Goal: Task Accomplishment & Management: Manage account settings

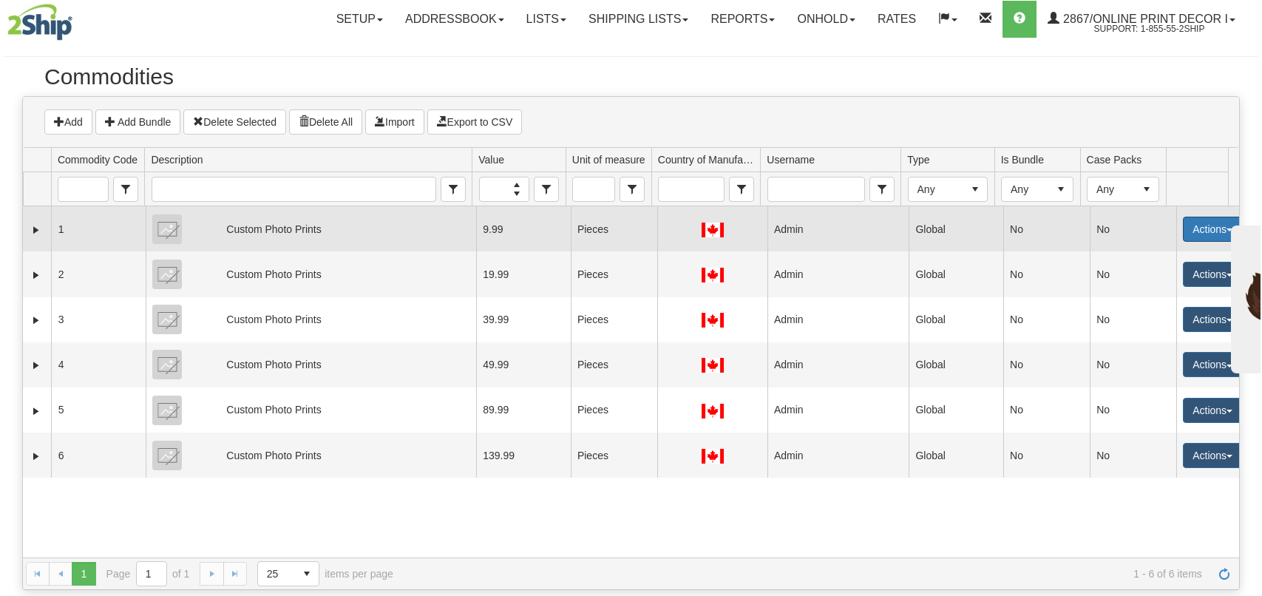
click at [1192, 228] on button "Actions" at bounding box center [1212, 229] width 59 height 25
click at [1154, 257] on link "Edit" at bounding box center [1182, 257] width 118 height 19
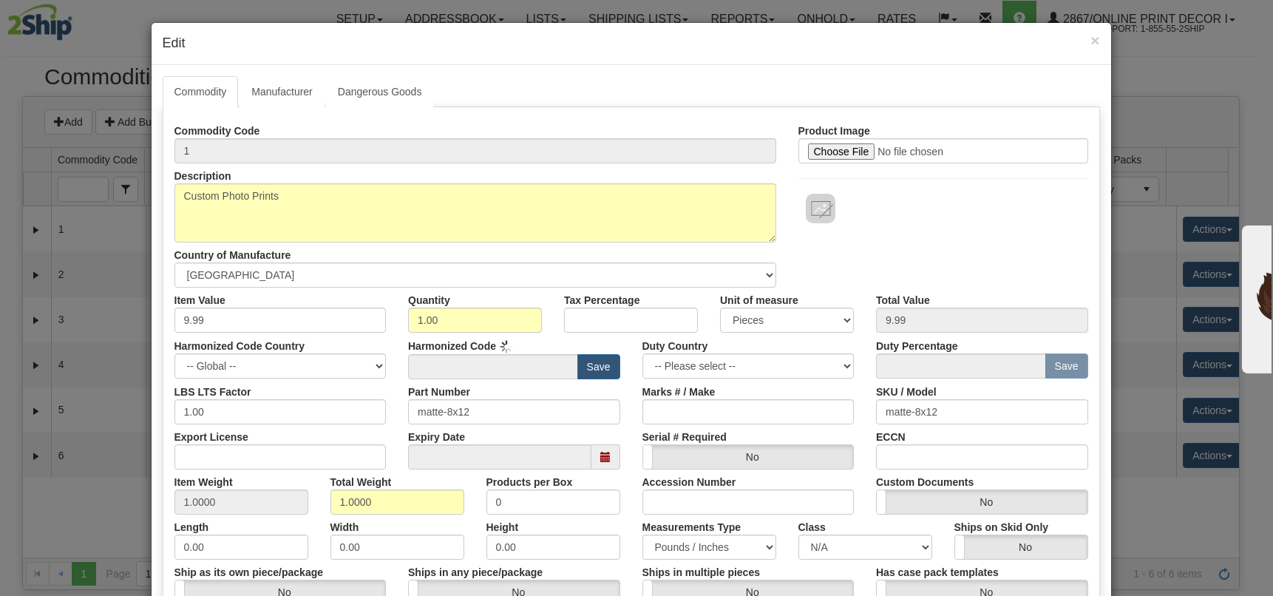
type input "4911.91"
click at [274, 89] on link "Manufacturer" at bounding box center [281, 91] width 84 height 31
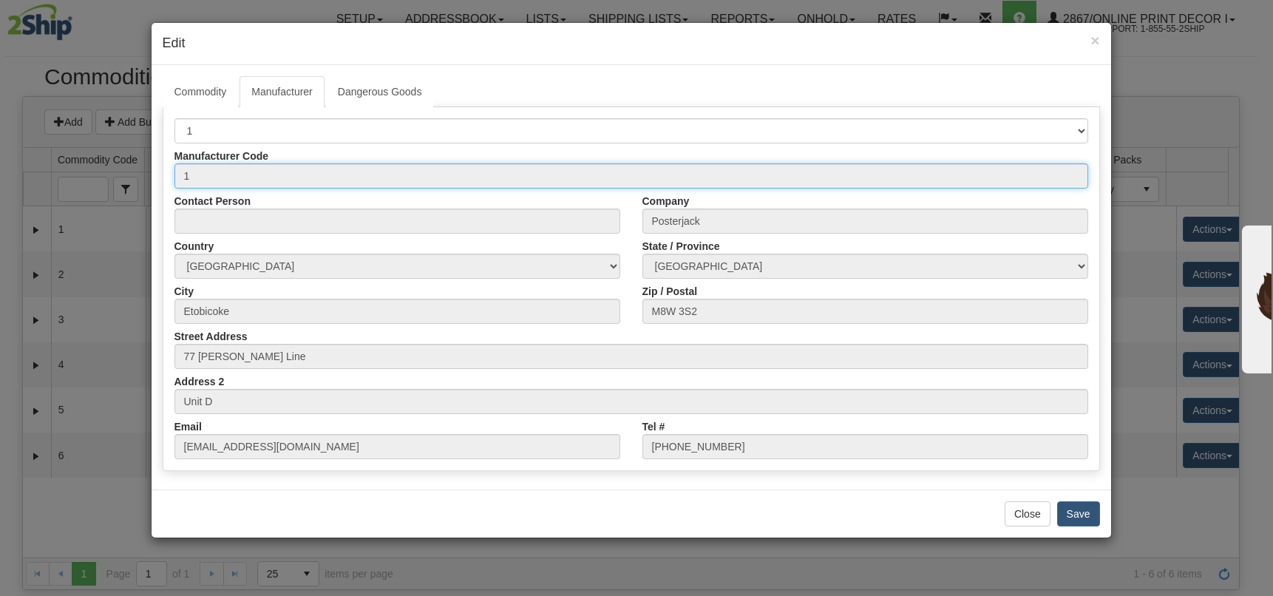
click at [237, 170] on input "1" at bounding box center [631, 175] width 914 height 25
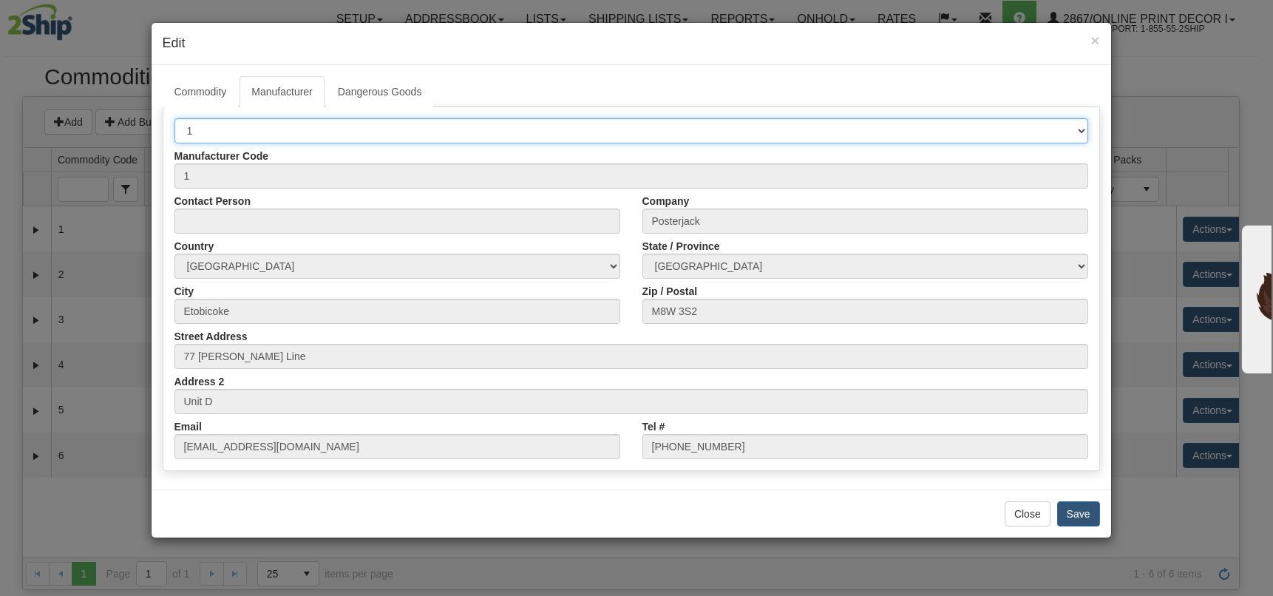
click at [243, 140] on select "-- Select Manufacturer -- 1" at bounding box center [631, 130] width 914 height 25
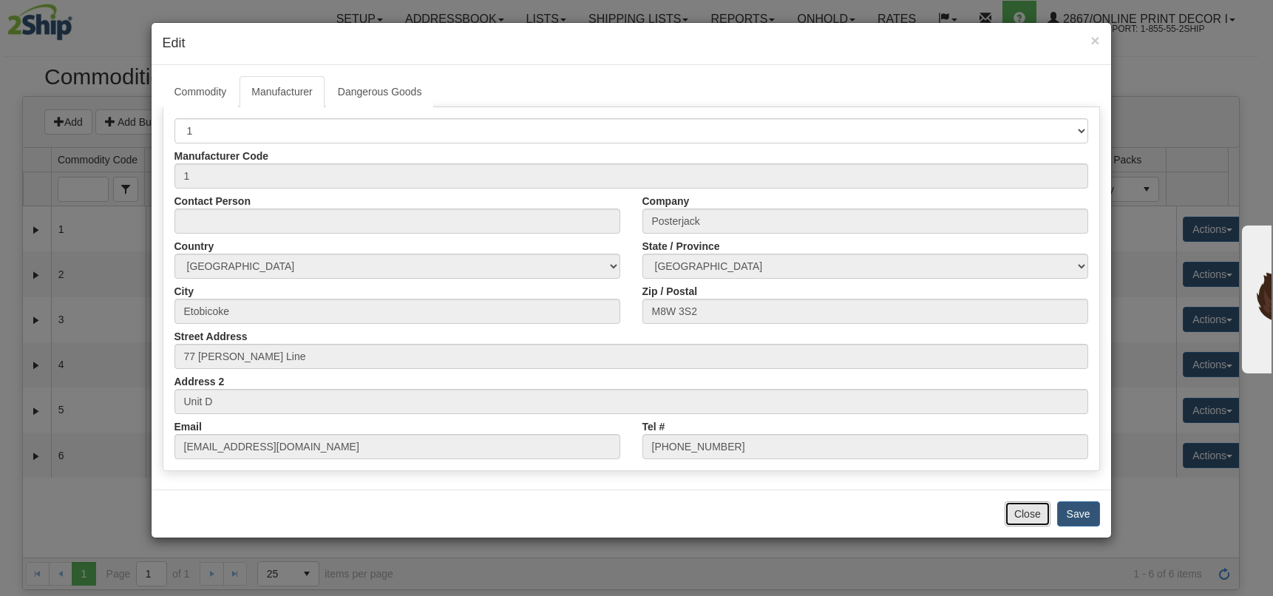
click at [1018, 519] on button "Close" at bounding box center [1027, 513] width 46 height 25
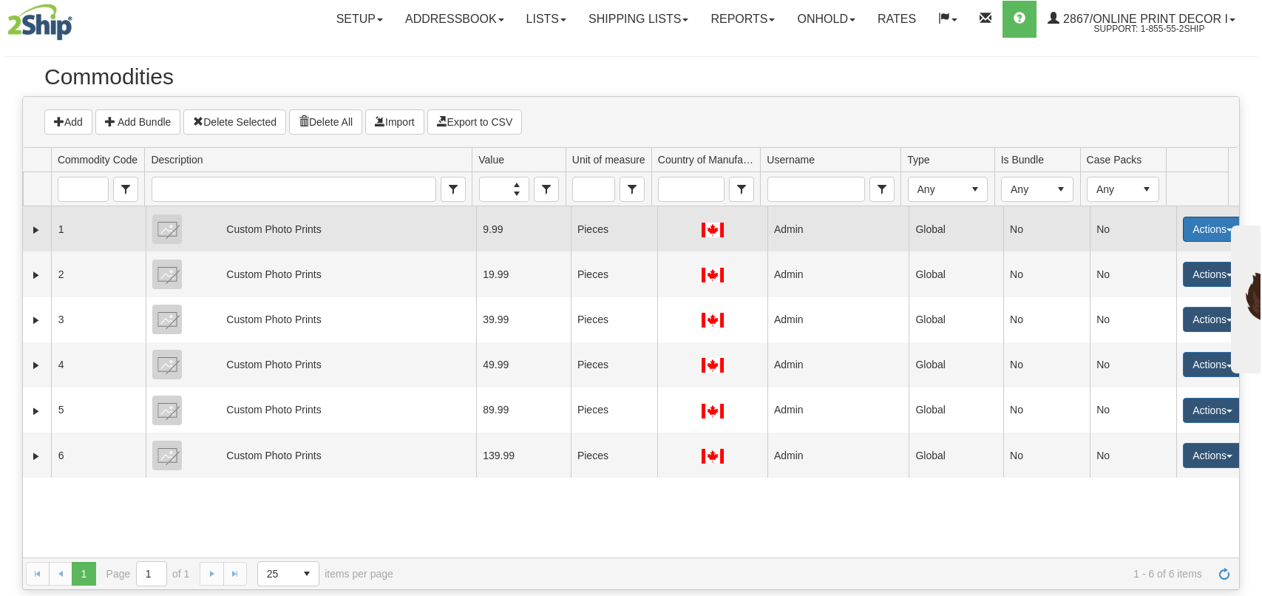
click at [1206, 227] on button "Actions" at bounding box center [1212, 229] width 59 height 25
click at [1165, 256] on link "Edit" at bounding box center [1182, 257] width 118 height 19
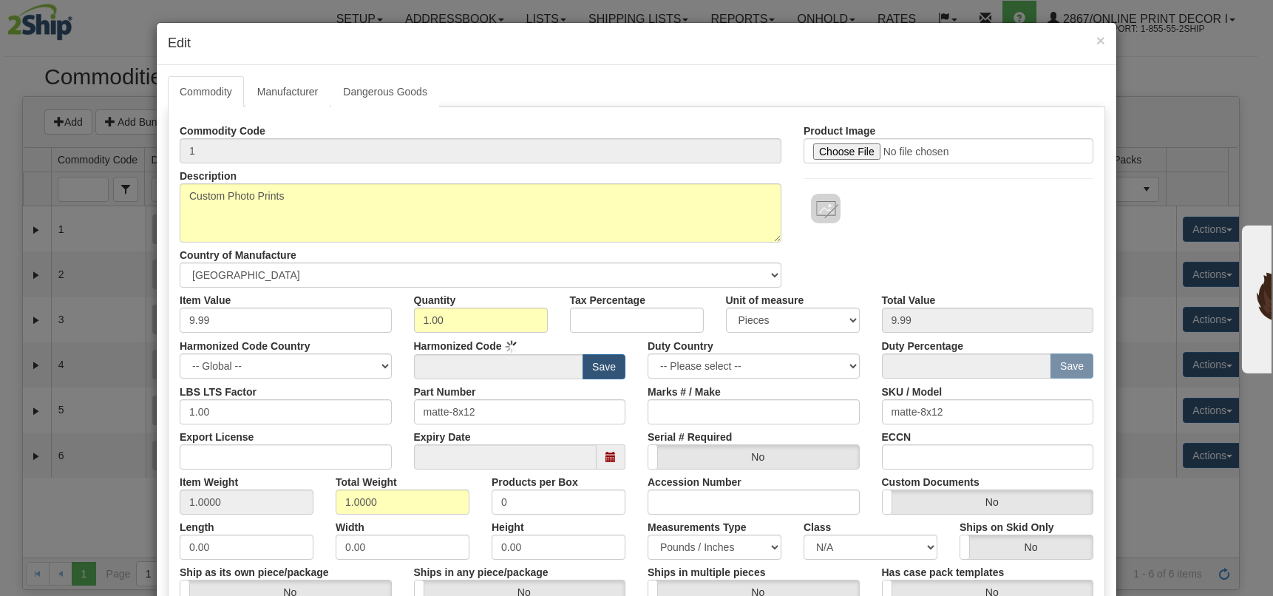
type input "4911.91"
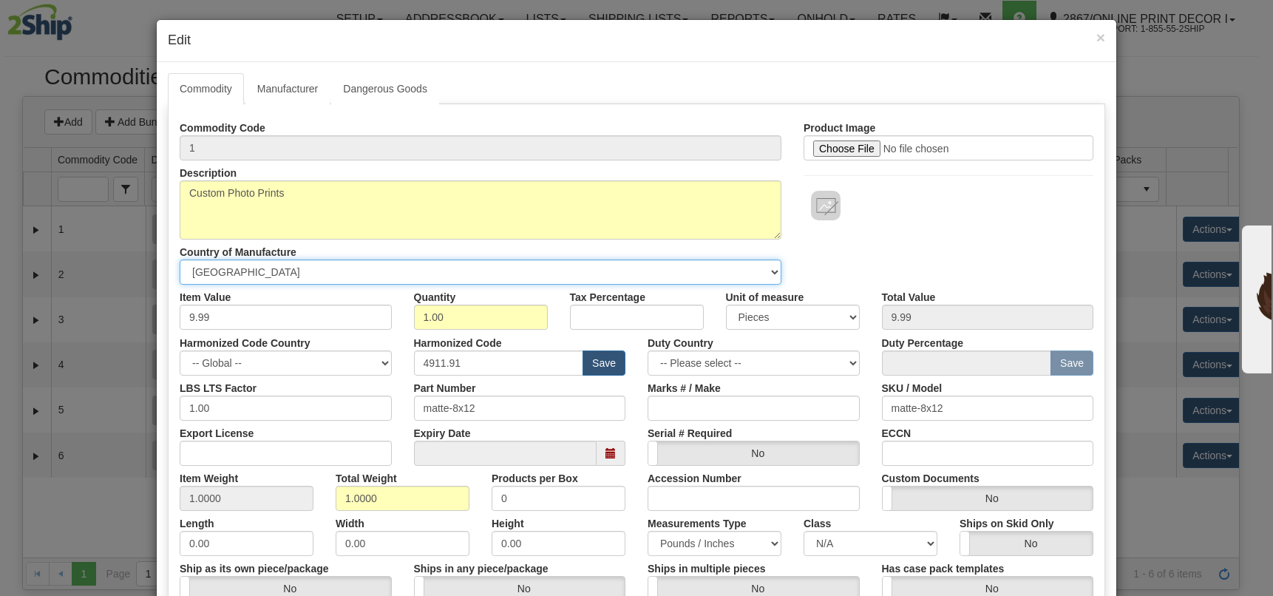
click at [238, 277] on select "-- Please select -- [GEOGRAPHIC_DATA] [GEOGRAPHIC_DATA] [GEOGRAPHIC_DATA] [GEOG…" at bounding box center [481, 271] width 602 height 25
click at [180, 259] on select "-- Please select -- [GEOGRAPHIC_DATA] [GEOGRAPHIC_DATA] [GEOGRAPHIC_DATA] [GEOG…" at bounding box center [481, 271] width 602 height 25
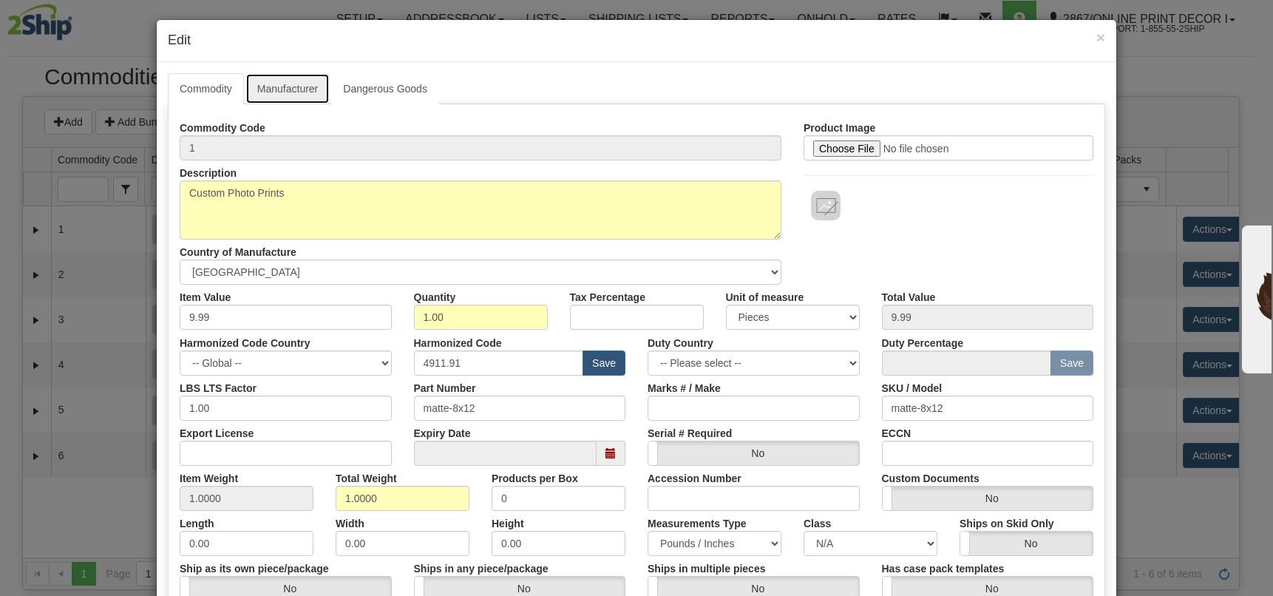
click at [288, 86] on link "Manufacturer" at bounding box center [287, 88] width 84 height 31
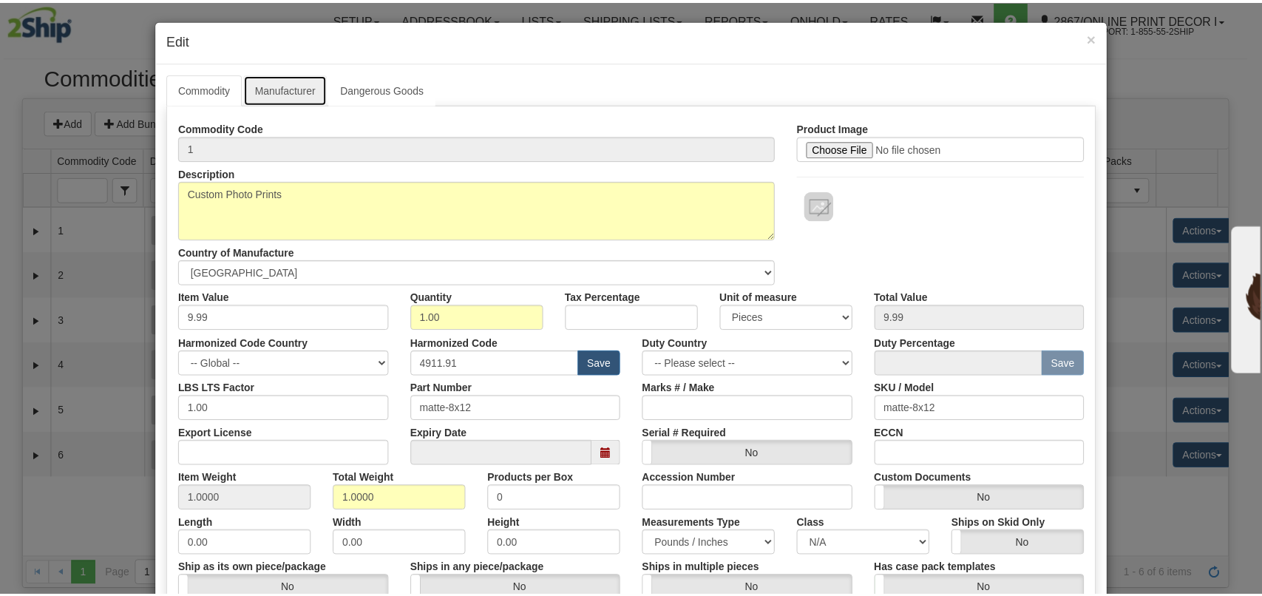
scroll to position [0, 0]
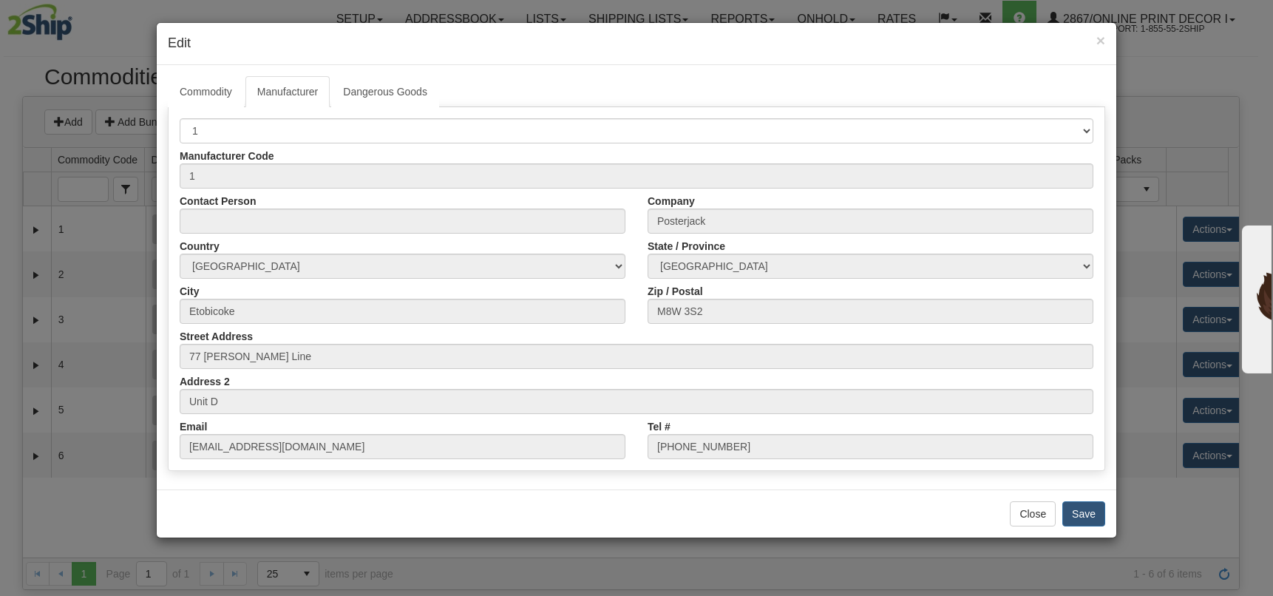
click at [411, 509] on div "Close Save" at bounding box center [636, 513] width 959 height 48
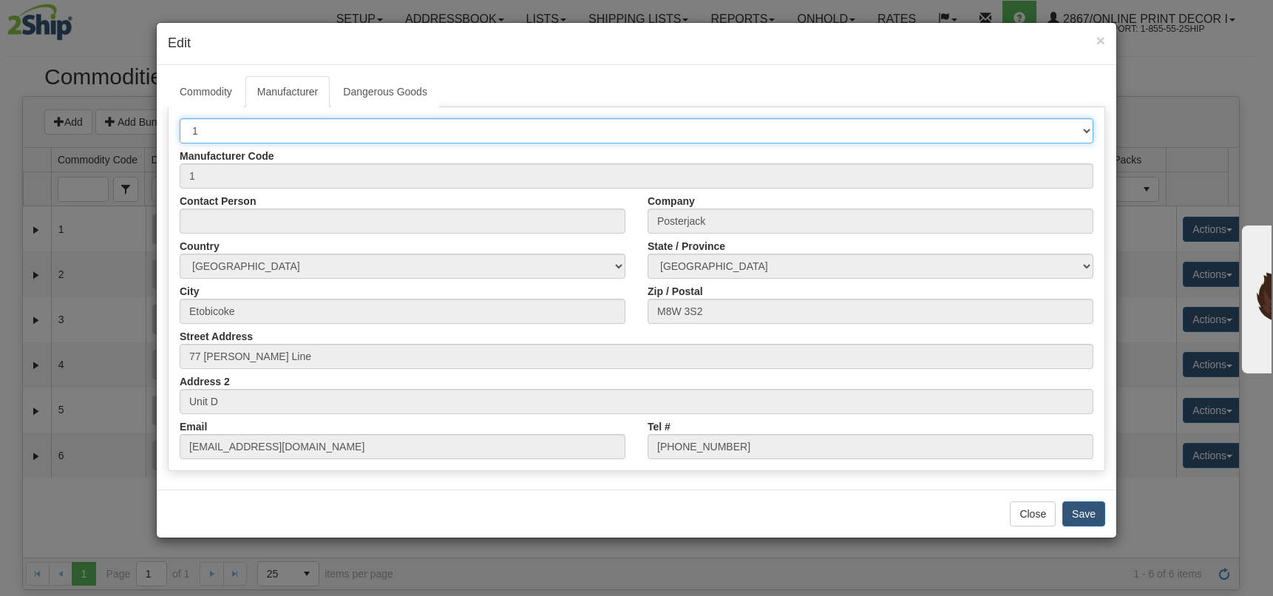
click at [227, 132] on select "-- Select Manufacturer -- 1" at bounding box center [637, 130] width 914 height 25
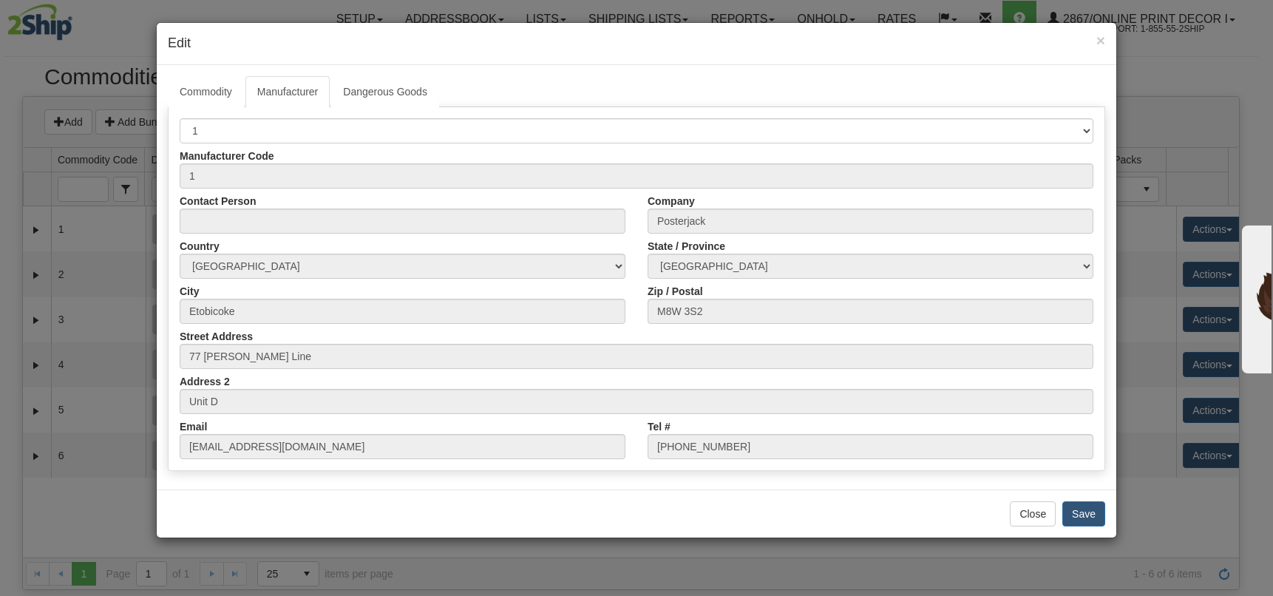
click at [1035, 514] on button "Close" at bounding box center [1033, 513] width 46 height 25
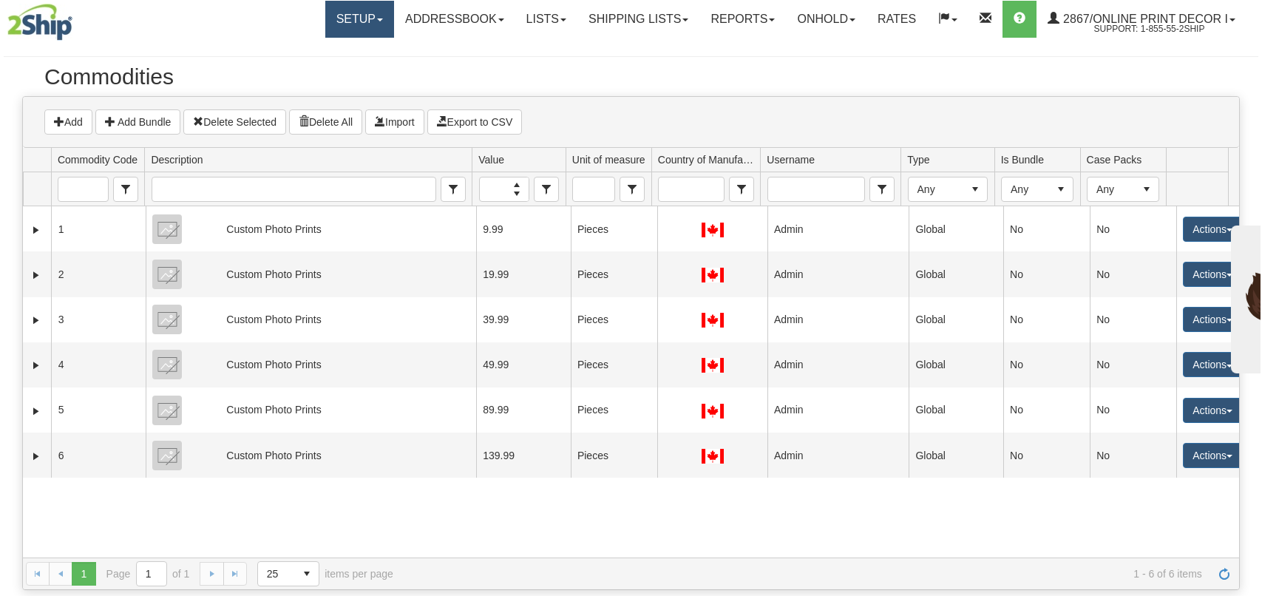
click at [361, 21] on link "Setup" at bounding box center [359, 19] width 69 height 37
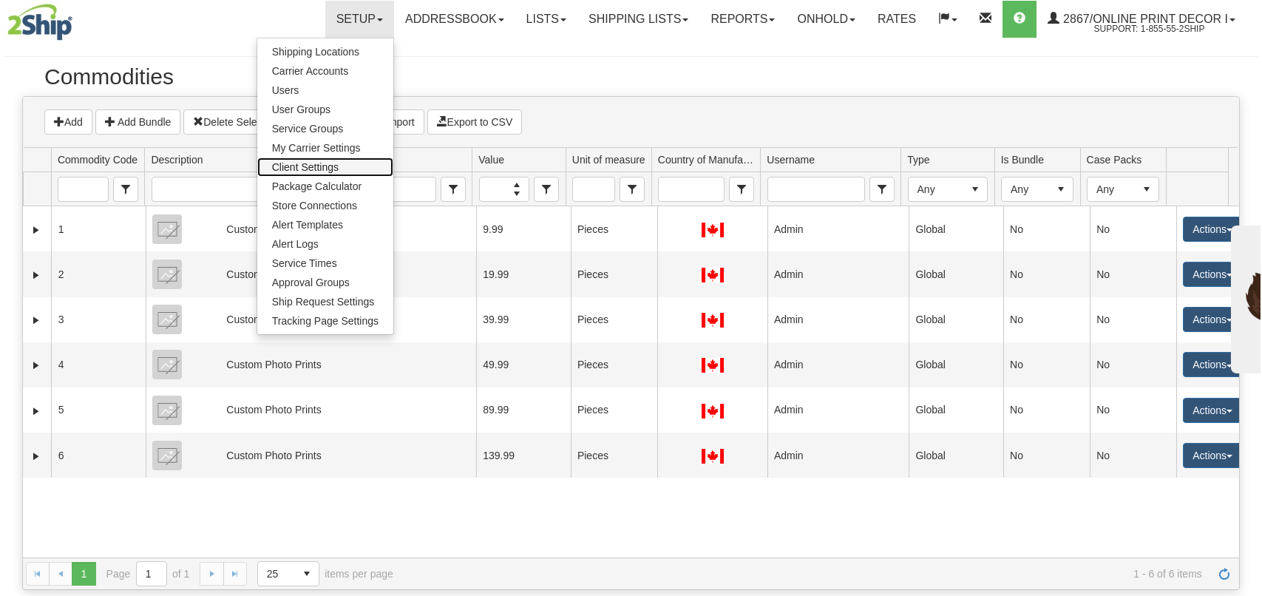
click at [300, 165] on span "Client Settings" at bounding box center [305, 167] width 67 height 12
